Goal: Check status

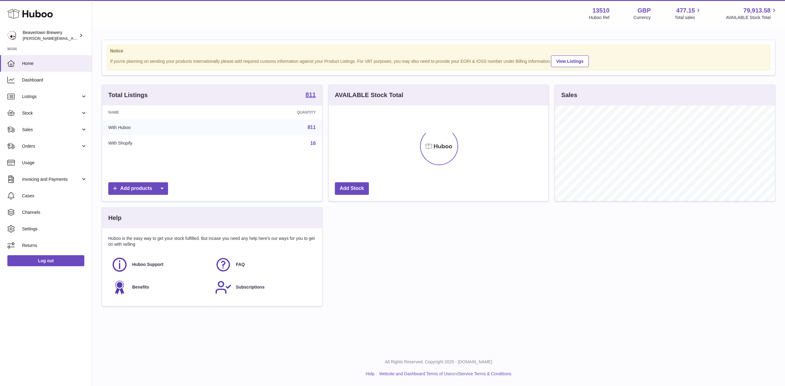
scroll to position [96, 220]
click at [14, 133] on icon at bounding box center [10, 129] width 7 height 7
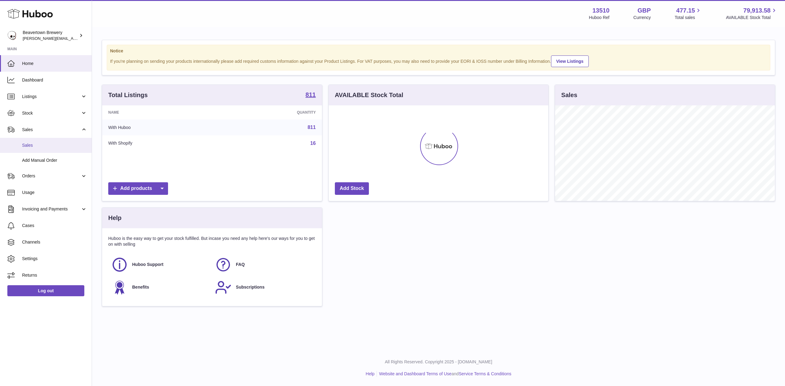
click at [44, 148] on span "Sales" at bounding box center [54, 146] width 65 height 6
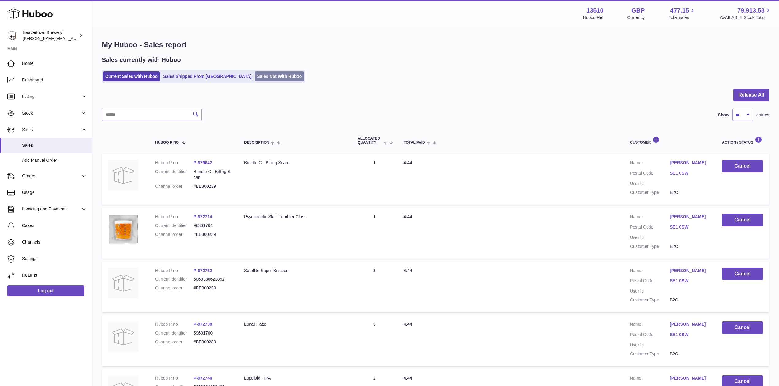
click at [255, 76] on link "Sales Not With Huboo" at bounding box center [279, 76] width 49 height 10
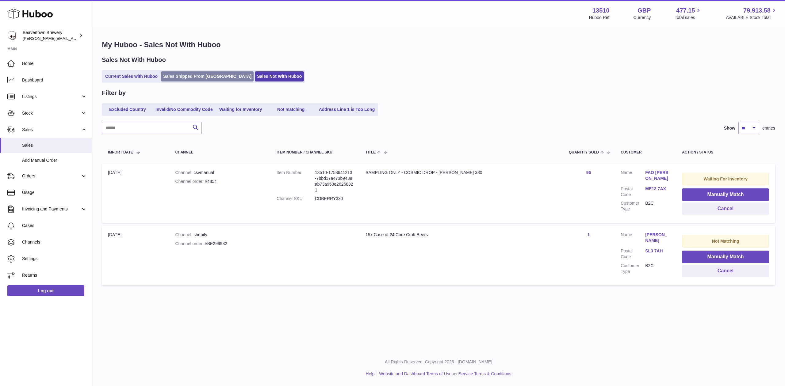
click at [220, 74] on link "Sales Shipped From Huboo" at bounding box center [207, 76] width 93 height 10
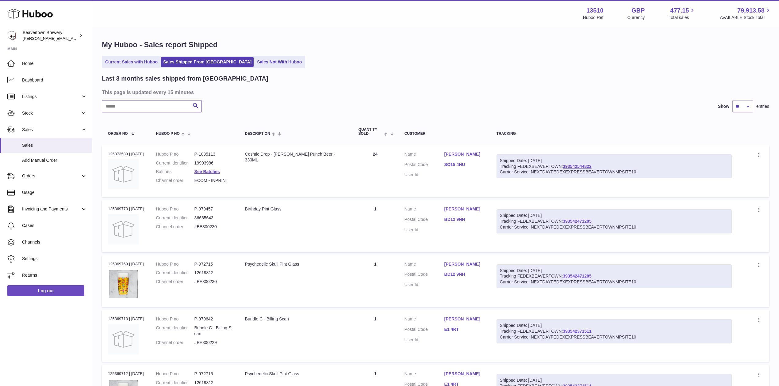
click at [167, 107] on input "text" at bounding box center [152, 106] width 100 height 12
paste input "*****"
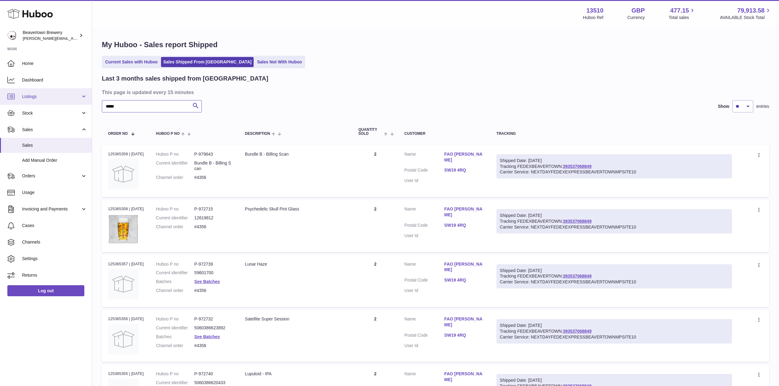
drag, startPoint x: 138, startPoint y: 107, endPoint x: 49, endPoint y: 98, distance: 89.0
click at [59, 101] on div "Huboo Beavertown Brewery [PERSON_NAME][EMAIL_ADDRESS][PERSON_NAME][DOMAIN_NAME]…" at bounding box center [389, 344] width 779 height 689
paste input "text"
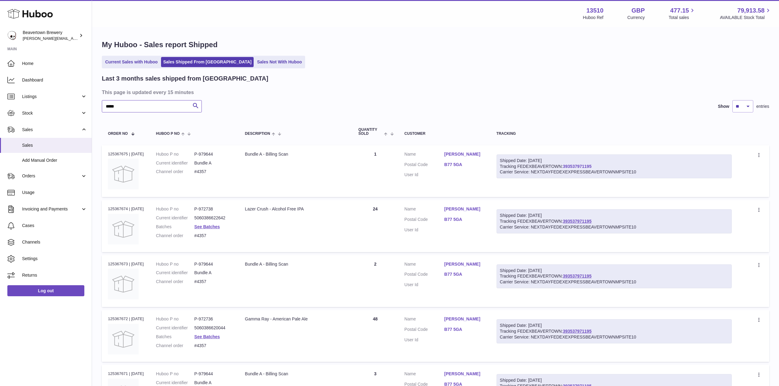
type input "*****"
